Goal: Navigation & Orientation: Find specific page/section

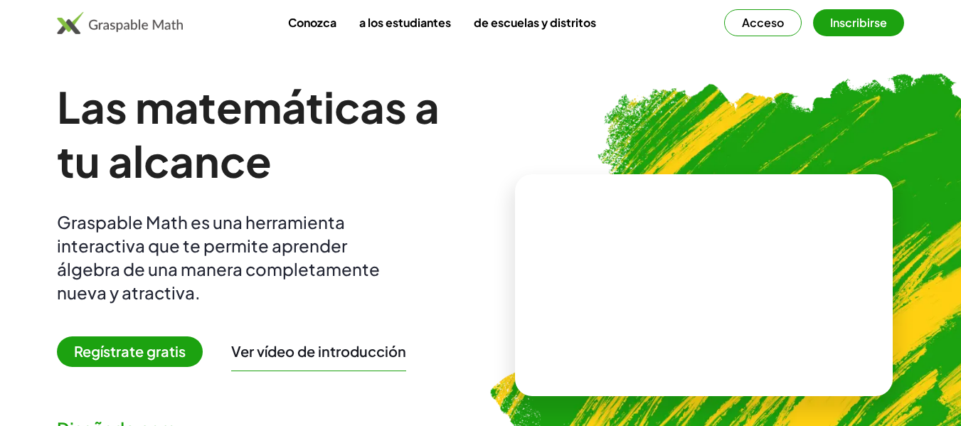
click at [774, 114] on img at bounding box center [775, 279] width 625 height 527
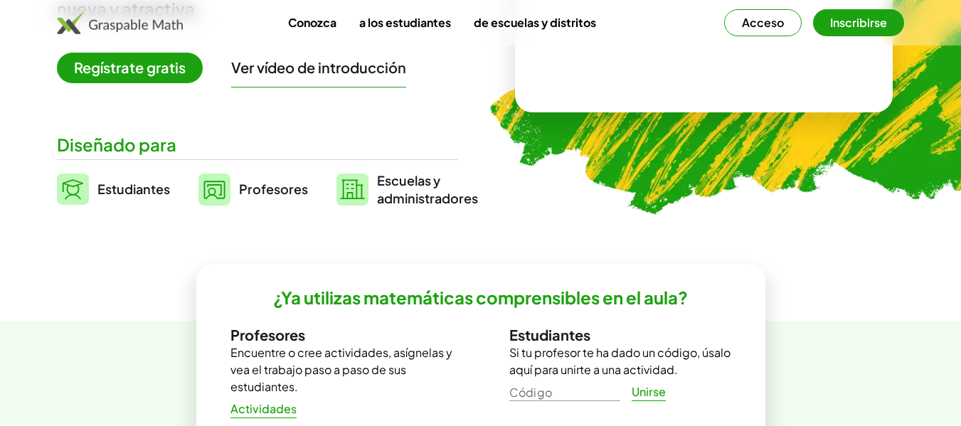
scroll to position [427, 0]
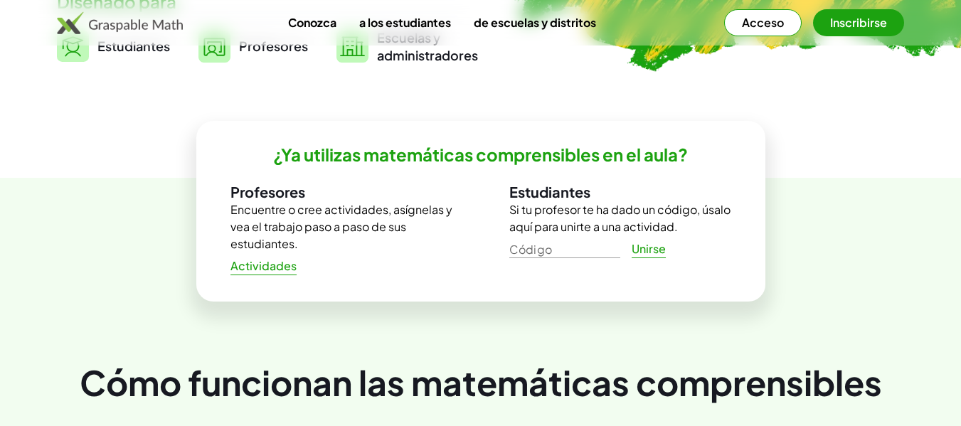
click at [261, 265] on font "Actividades" at bounding box center [264, 265] width 66 height 15
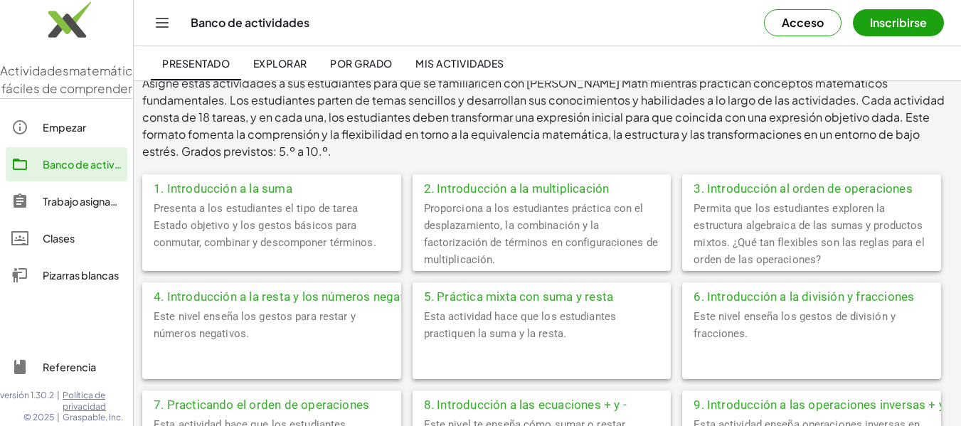
scroll to position [285, 0]
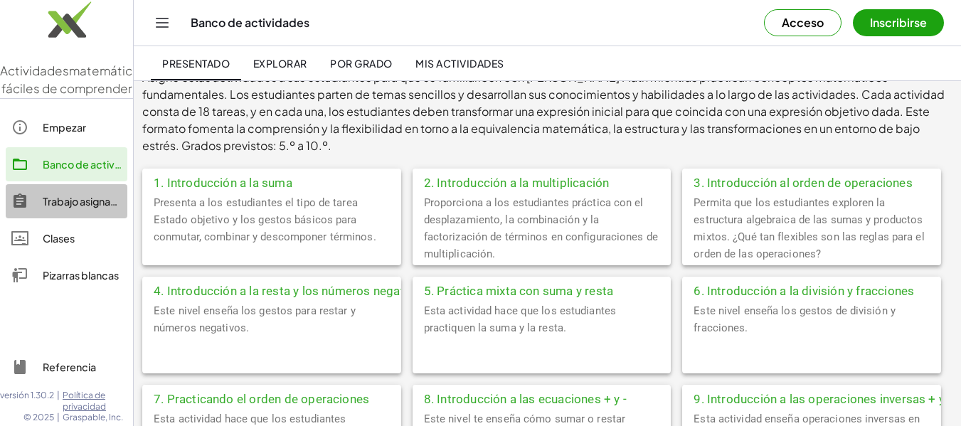
click at [88, 208] on font "Trabajo asignado" at bounding box center [83, 201] width 81 height 13
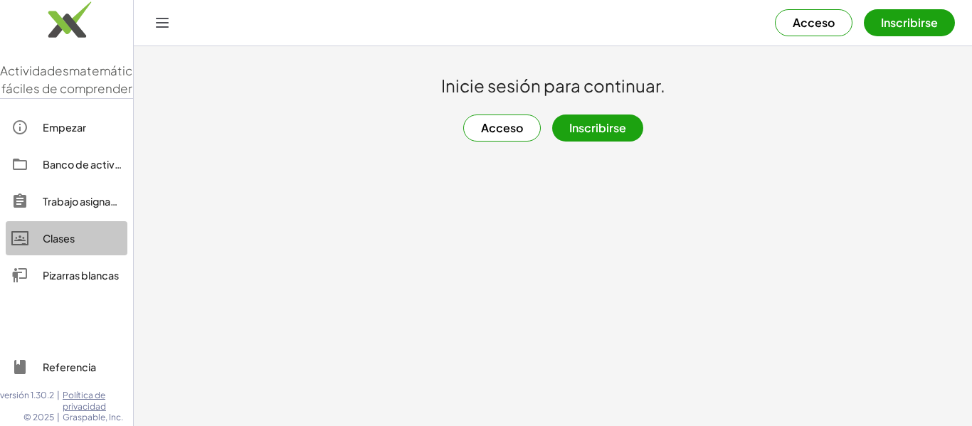
click at [60, 245] on font "Clases" at bounding box center [59, 238] width 32 height 13
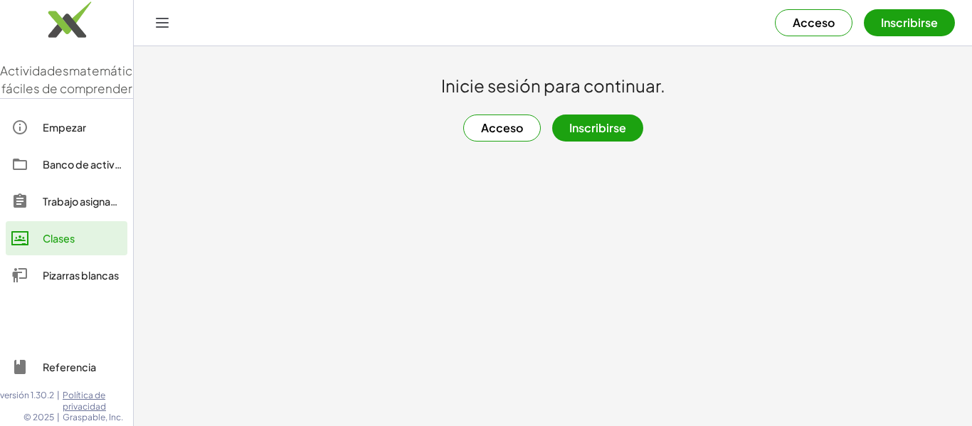
click at [77, 134] on font "Empezar" at bounding box center [64, 127] width 43 height 13
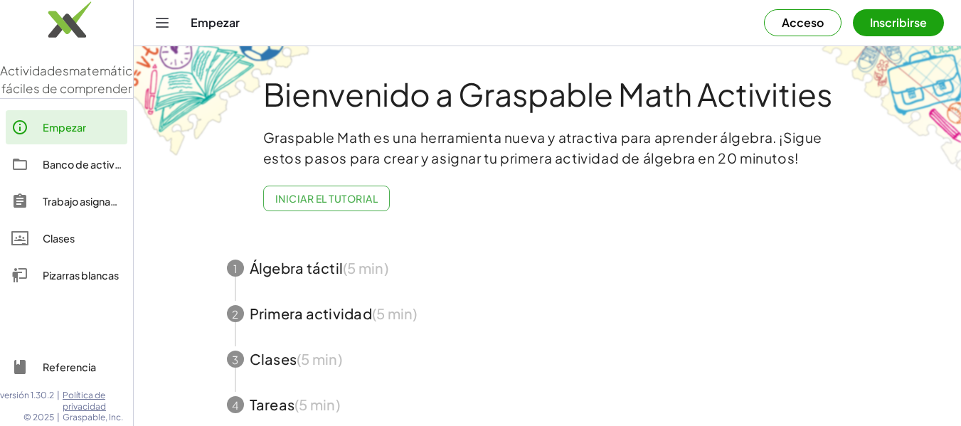
click at [529, 261] on span "button" at bounding box center [548, 268] width 676 height 46
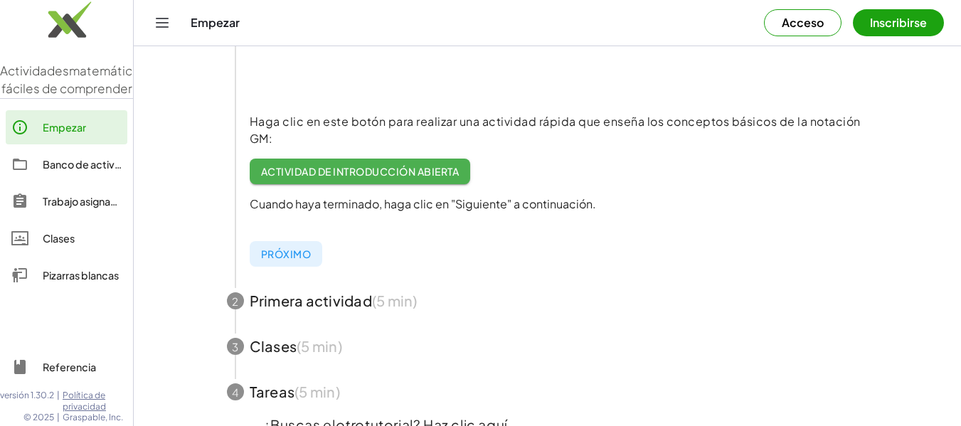
scroll to position [285, 0]
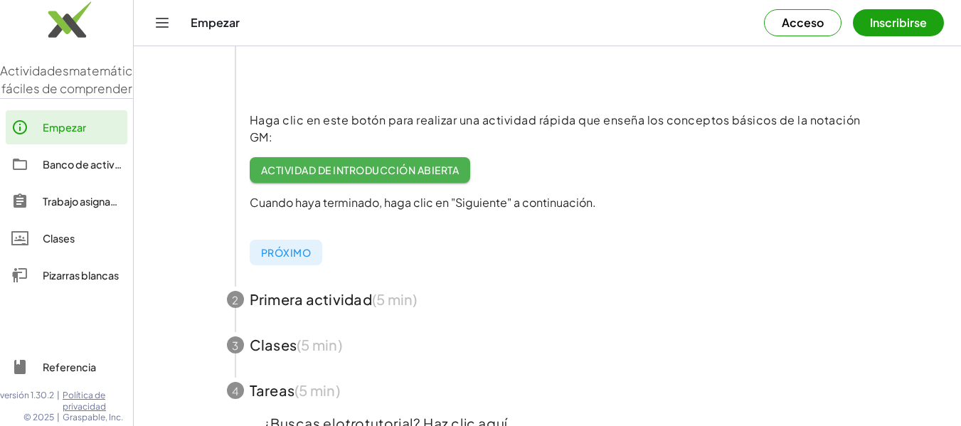
click at [409, 170] on font "Actividad de introducción abierta" at bounding box center [360, 170] width 198 height 13
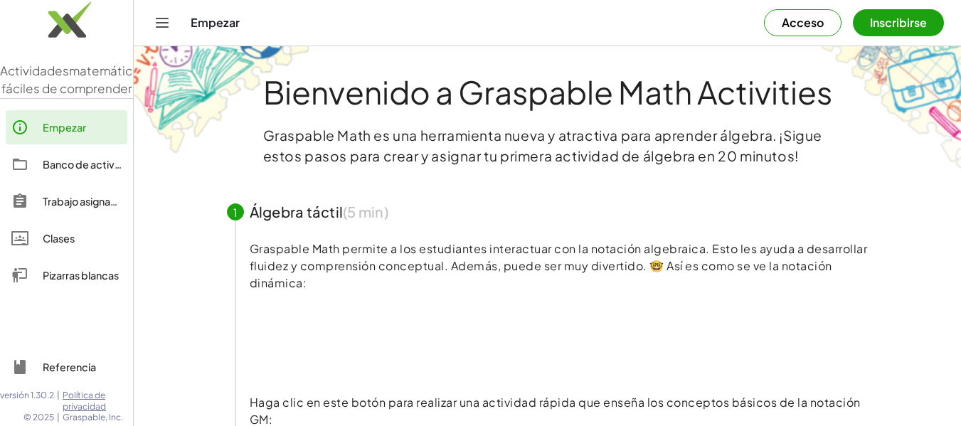
scroll to position [0, 0]
